Goal: Find contact information: Find phone

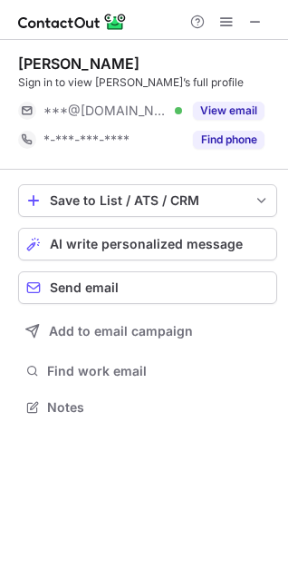
scroll to position [8, 8]
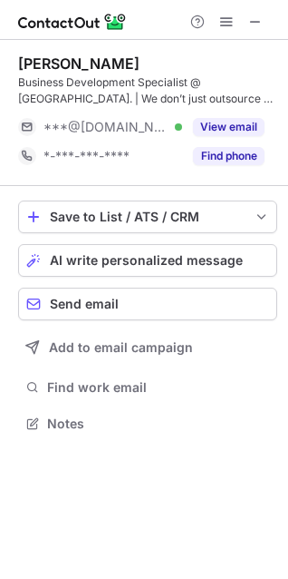
scroll to position [410, 288]
click at [260, 25] on span at bounding box center [256, 22] width 15 height 15
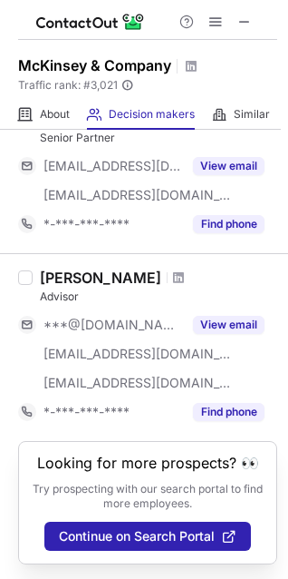
scroll to position [1485, 0]
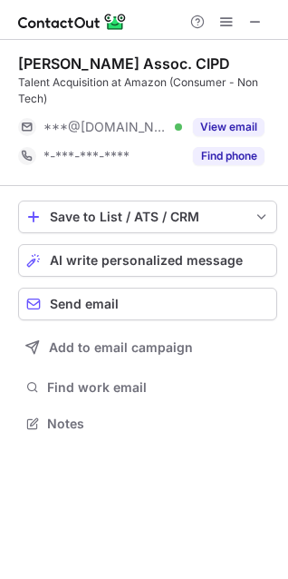
scroll to position [410, 288]
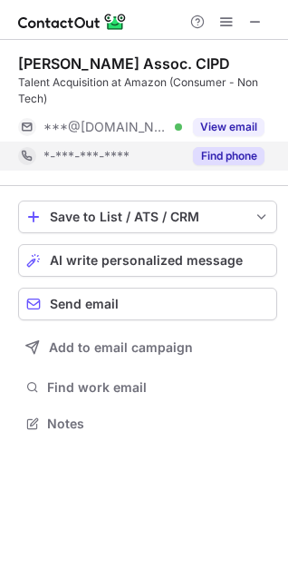
click at [240, 155] on button "Find phone" at bounding box center [229, 156] width 72 height 18
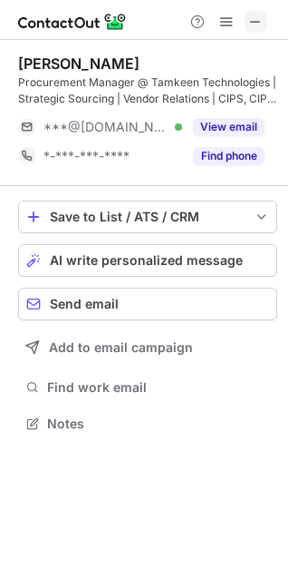
click at [251, 24] on span at bounding box center [256, 22] width 15 height 15
